Goal: Task Accomplishment & Management: Use online tool/utility

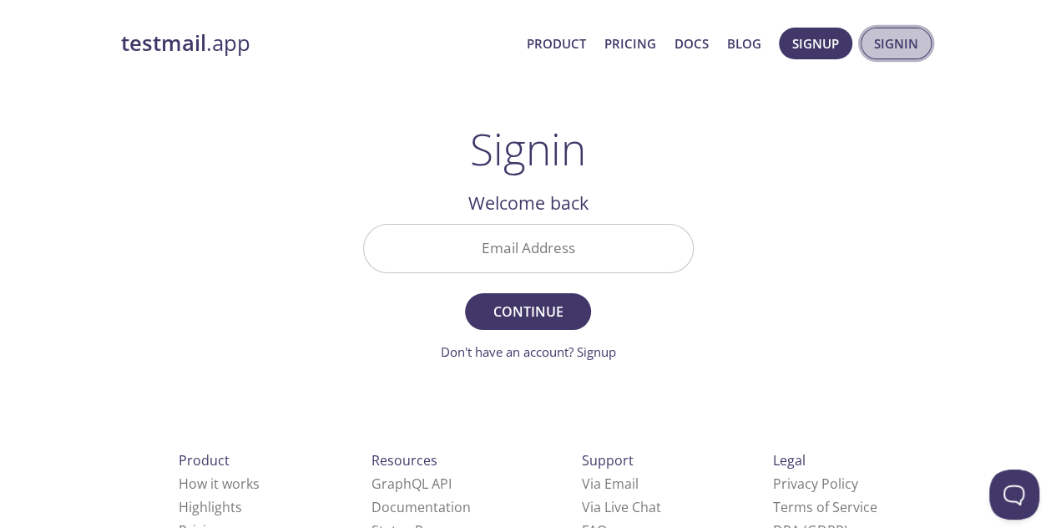
click at [879, 38] on span "Signin" at bounding box center [896, 44] width 44 height 22
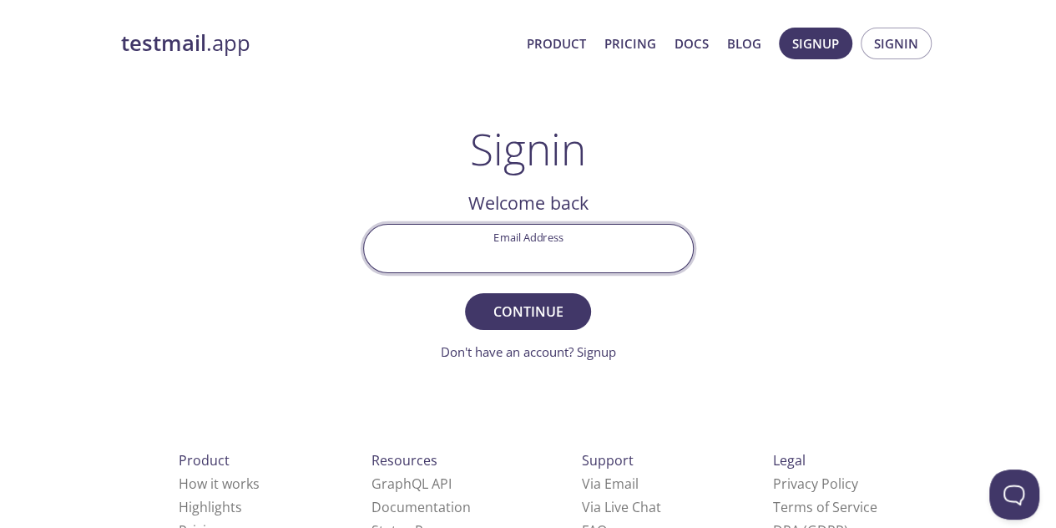
click at [551, 241] on input "Email Address" at bounding box center [528, 249] width 329 height 48
type input "[EMAIL_ADDRESS][DOMAIN_NAME]"
click at [534, 306] on span "Continue" at bounding box center [527, 311] width 89 height 23
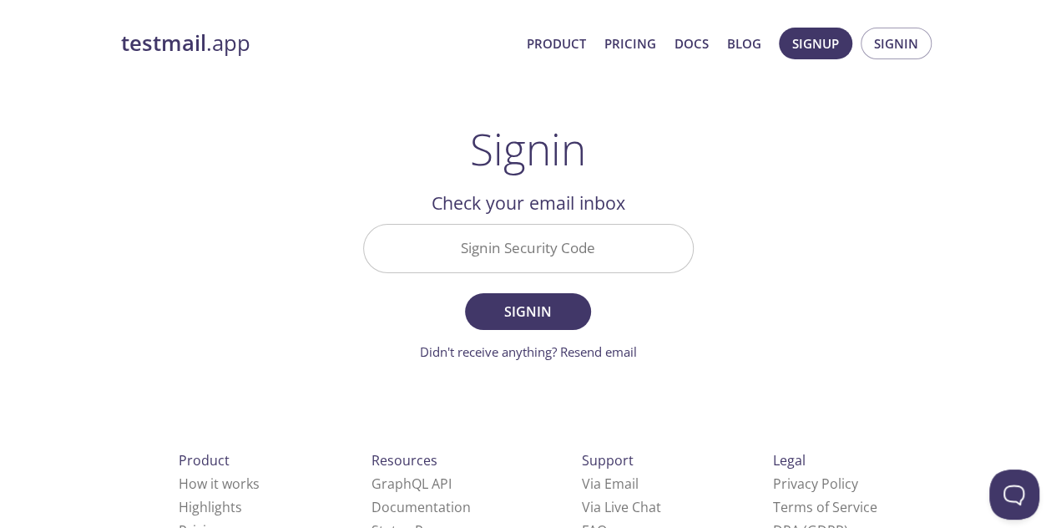
click at [508, 250] on input "Signin Security Code" at bounding box center [528, 249] width 329 height 48
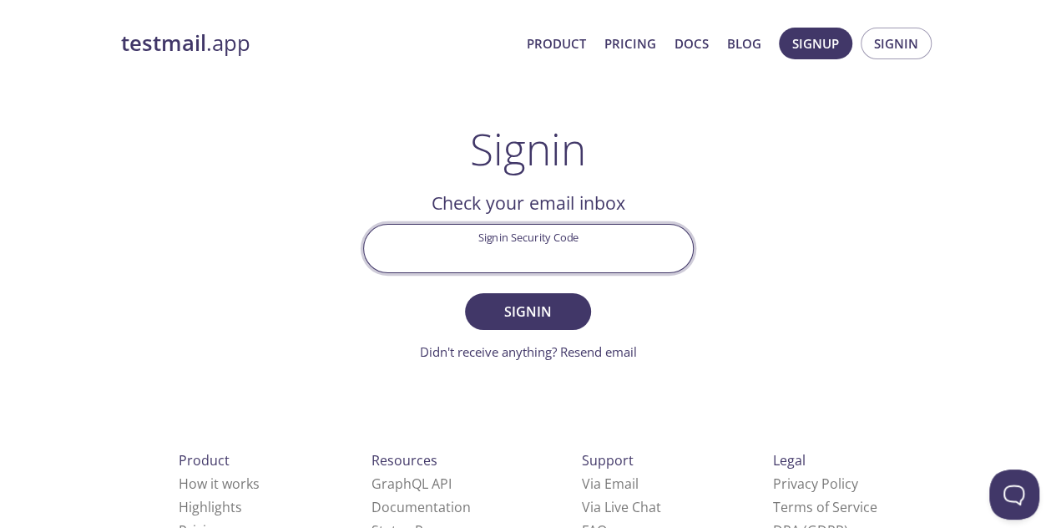
click at [654, 228] on input "Signin Security Code" at bounding box center [528, 249] width 329 height 48
paste input "YDMWF8F"
type input "YDMWF8F"
click at [553, 307] on span "Signin" at bounding box center [527, 311] width 89 height 23
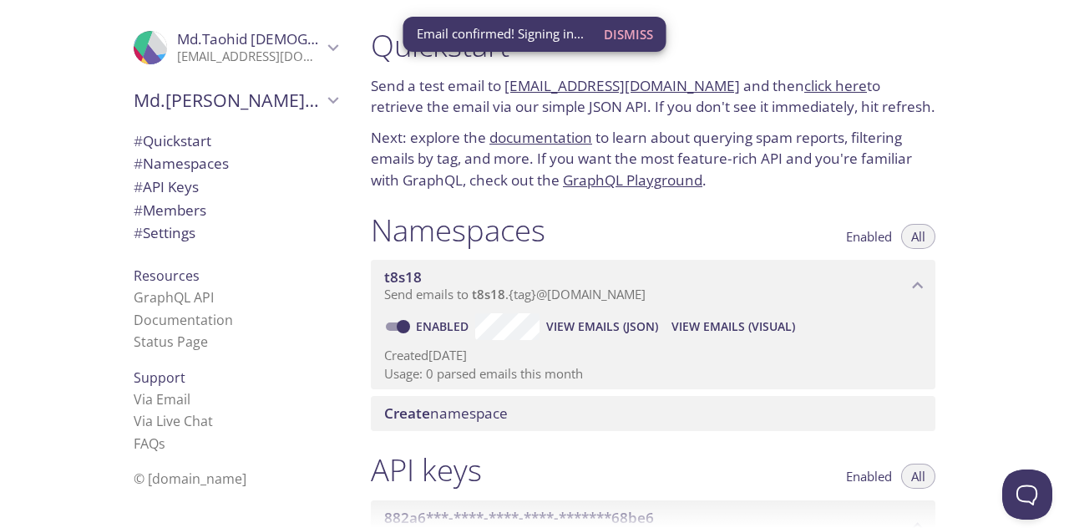
click at [635, 36] on span "Dismiss" at bounding box center [628, 34] width 49 height 22
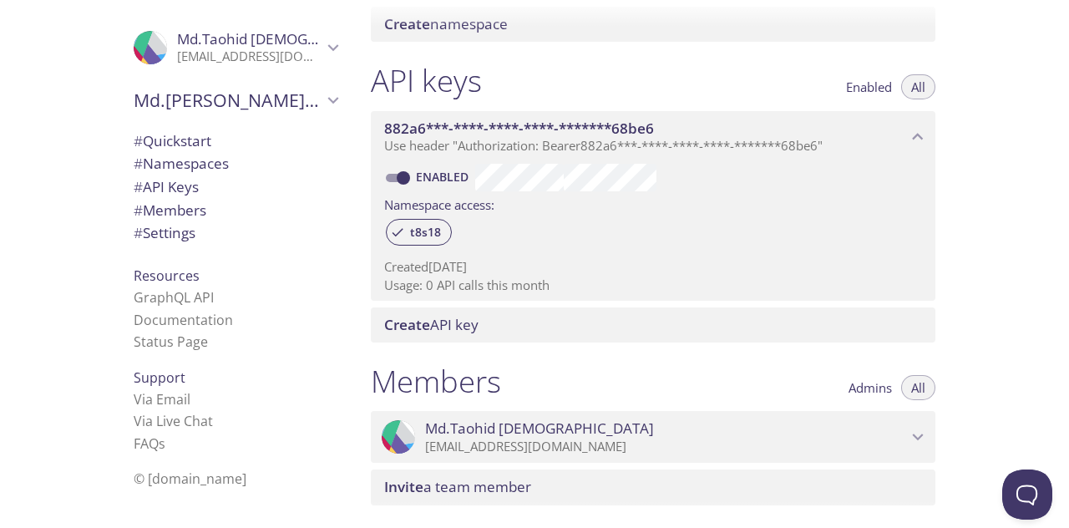
scroll to position [501, 0]
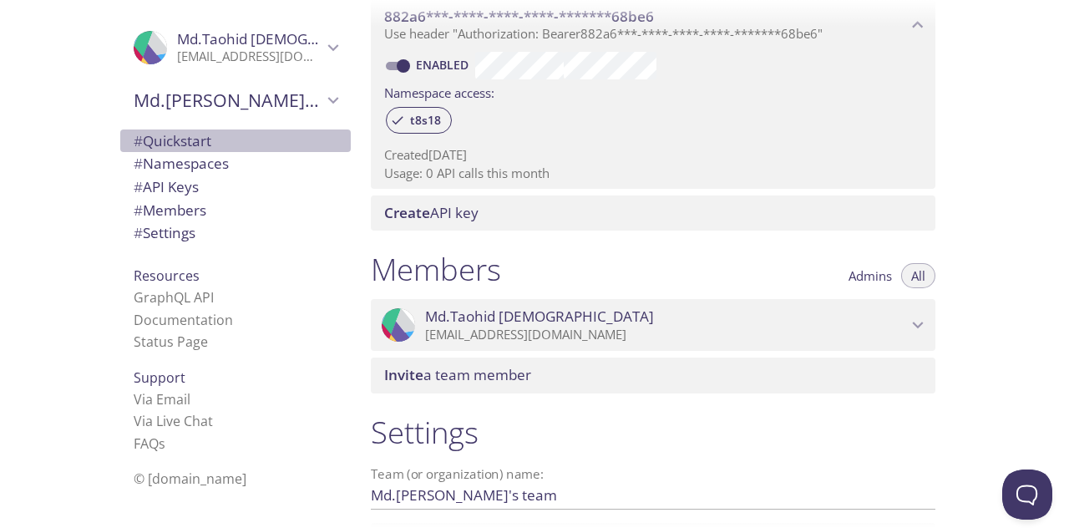
click at [199, 139] on span "# Quickstart" at bounding box center [173, 140] width 78 height 19
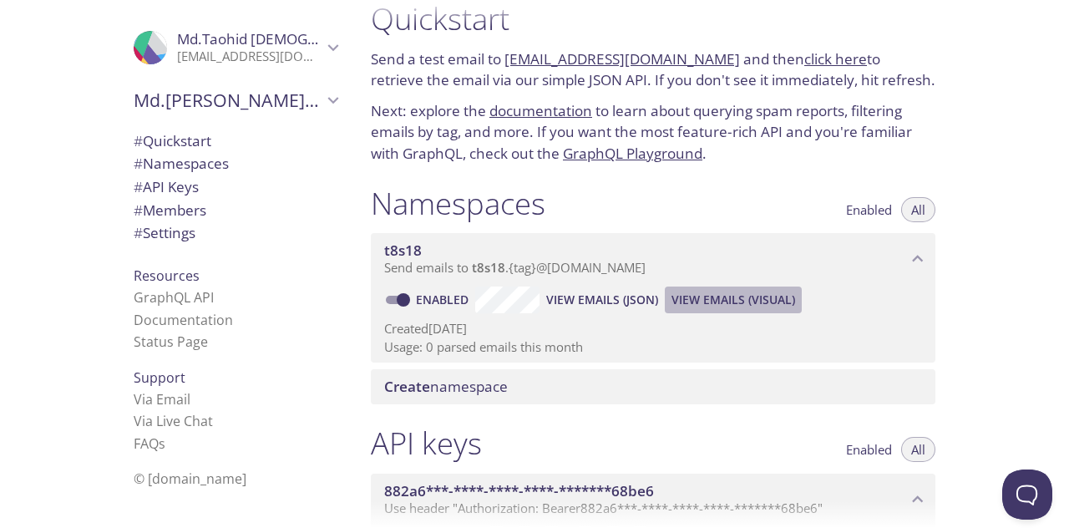
click at [725, 307] on span "View Emails (Visual)" at bounding box center [733, 300] width 124 height 20
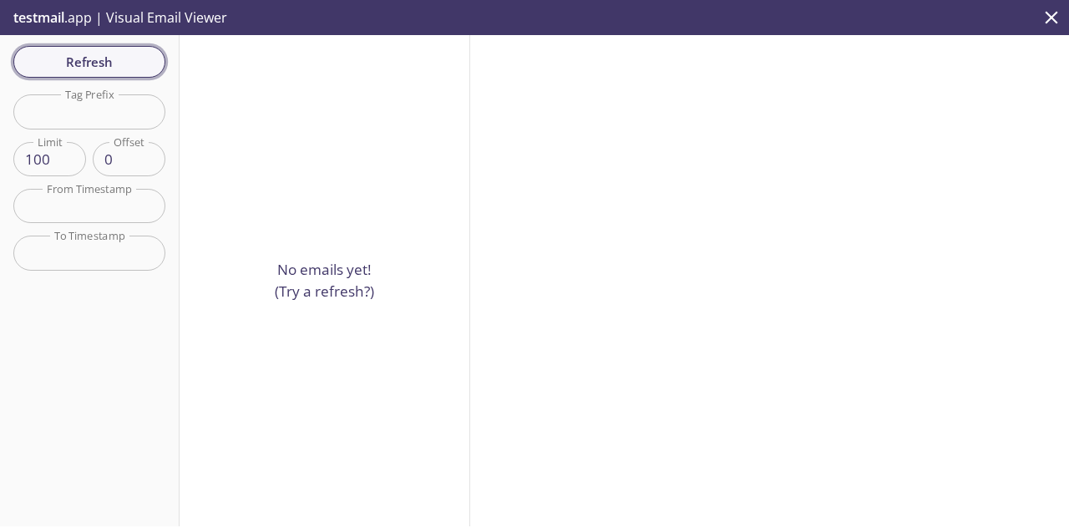
click at [114, 66] on span "Refresh" at bounding box center [89, 62] width 125 height 22
click at [64, 16] on span "testmail" at bounding box center [38, 17] width 51 height 18
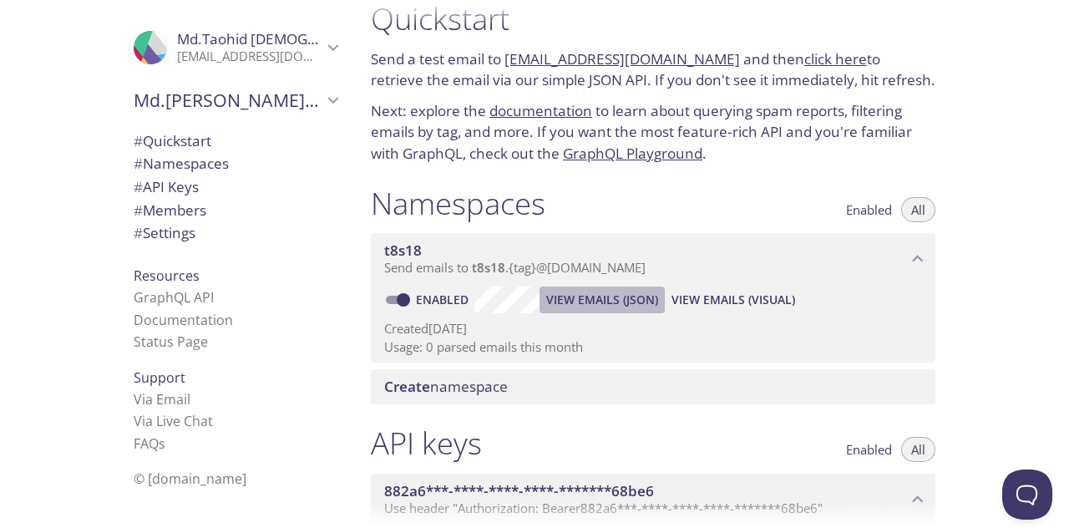
click at [580, 303] on span "View Emails (JSON)" at bounding box center [602, 300] width 112 height 20
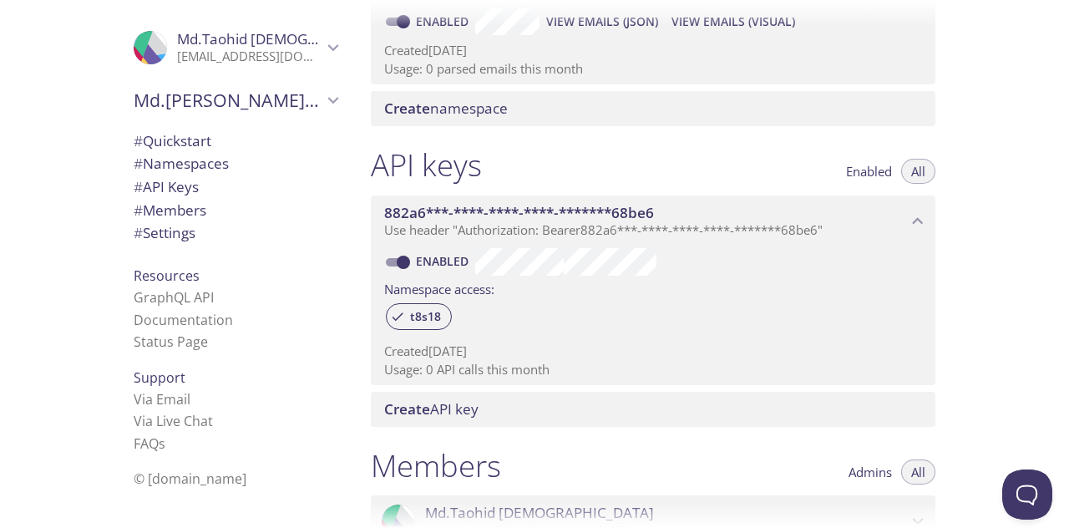
scroll to position [138, 0]
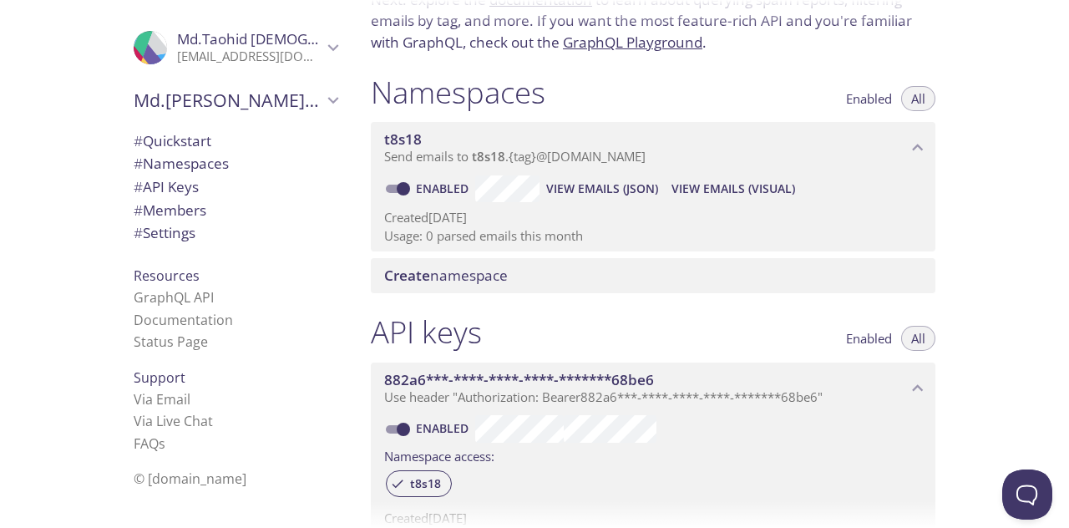
click at [455, 145] on span "t8s18" at bounding box center [645, 139] width 523 height 18
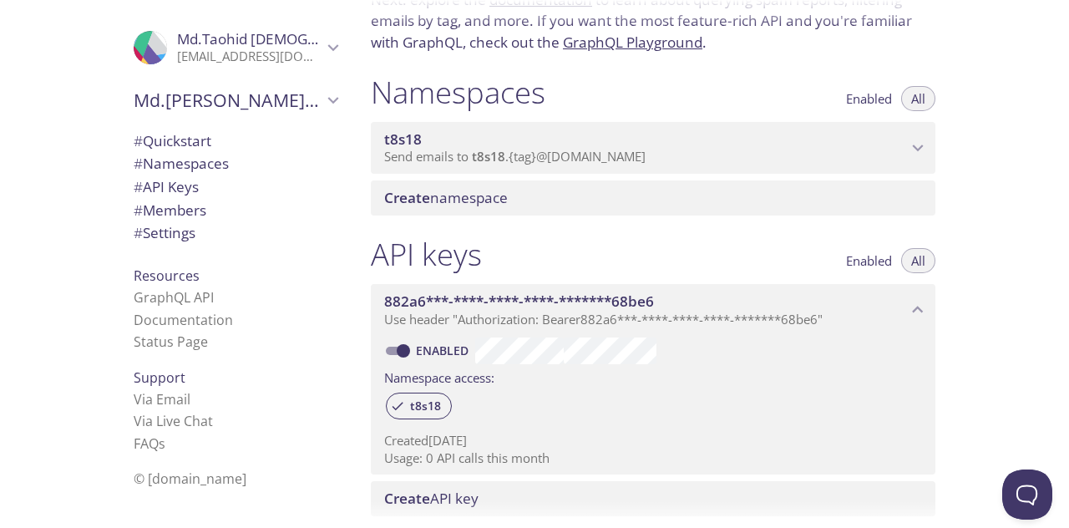
click at [455, 145] on span "t8s18" at bounding box center [645, 139] width 523 height 18
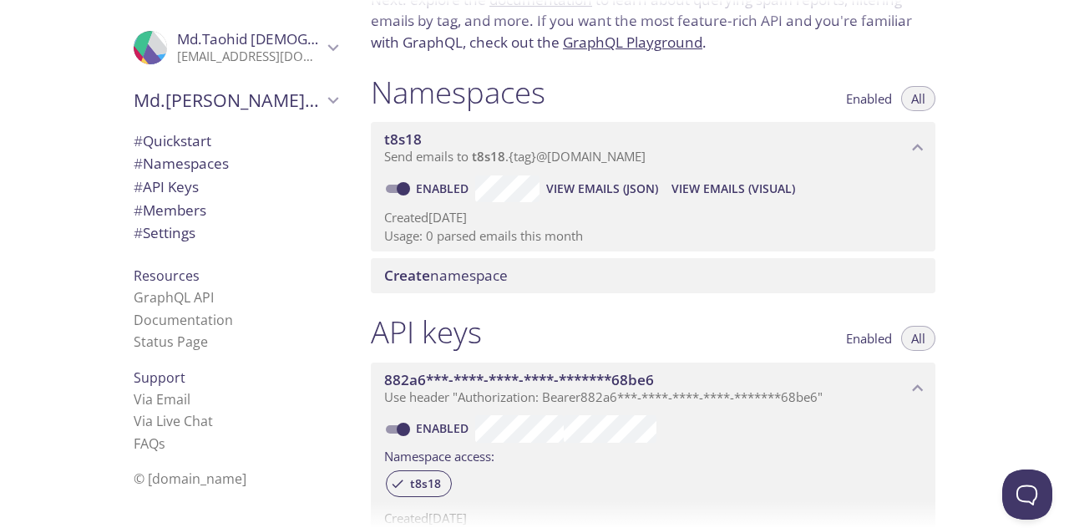
scroll to position [0, 0]
